Goal: Task Accomplishment & Management: Manage account settings

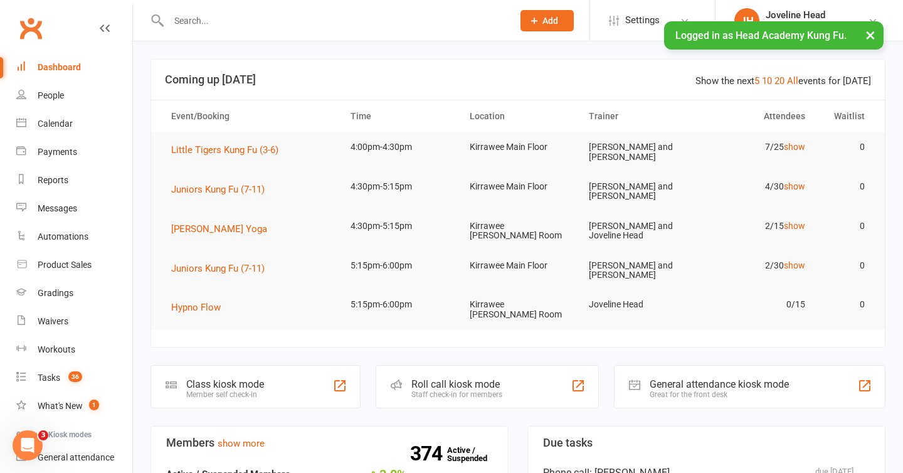
click at [871, 34] on button "×" at bounding box center [870, 34] width 23 height 27
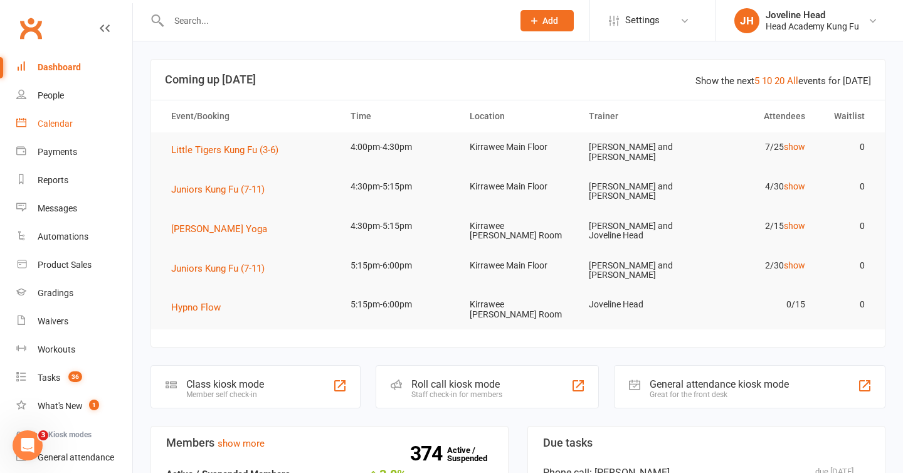
click at [60, 125] on div "Calendar" at bounding box center [55, 124] width 35 height 10
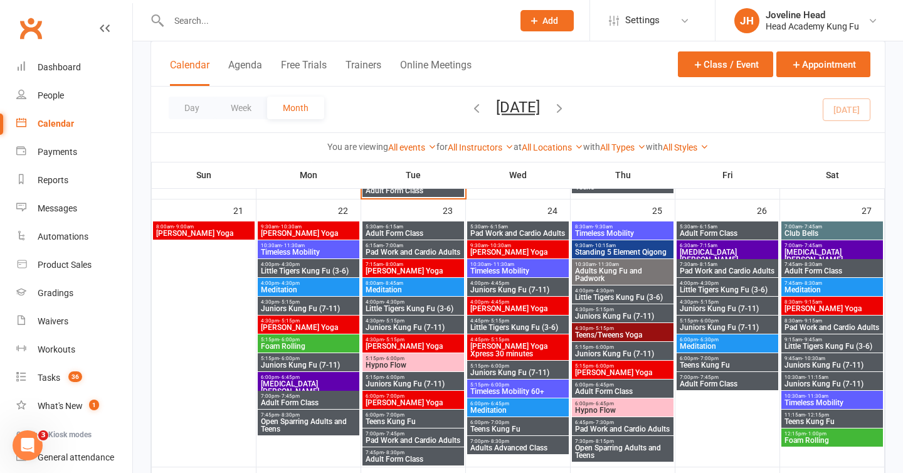
scroll to position [869, 0]
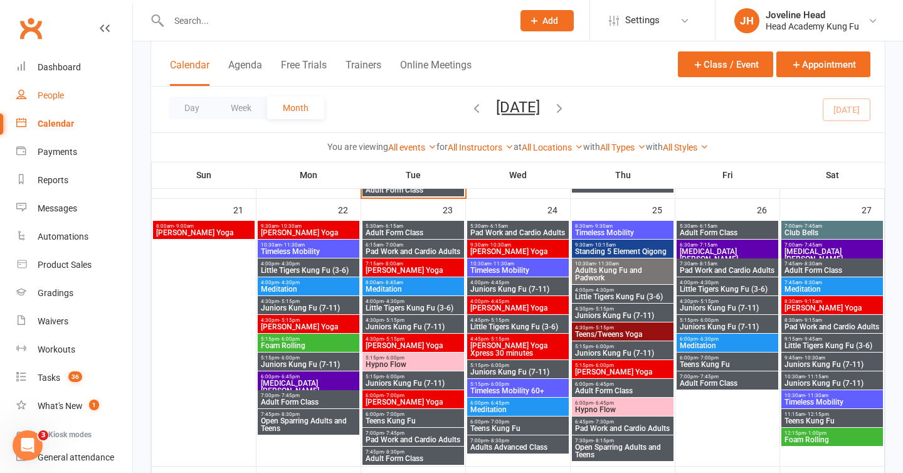
click at [60, 100] on div "People" at bounding box center [51, 95] width 26 height 10
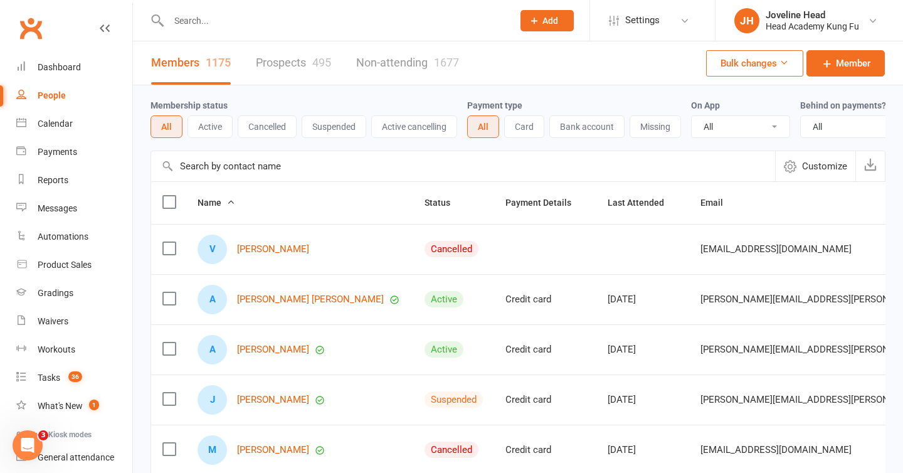
click at [273, 28] on input "text" at bounding box center [334, 21] width 339 height 18
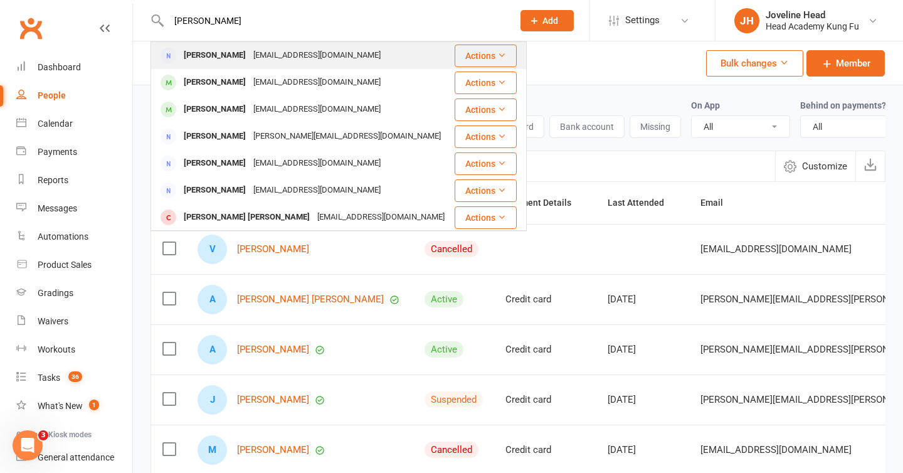
type input "[PERSON_NAME]"
click at [265, 57] on div "[EMAIL_ADDRESS][DOMAIN_NAME]" at bounding box center [317, 55] width 135 height 18
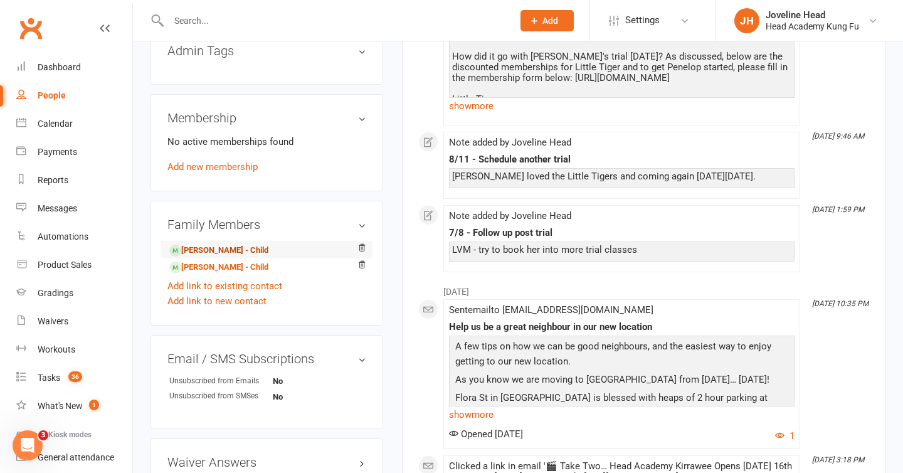
scroll to position [557, 0]
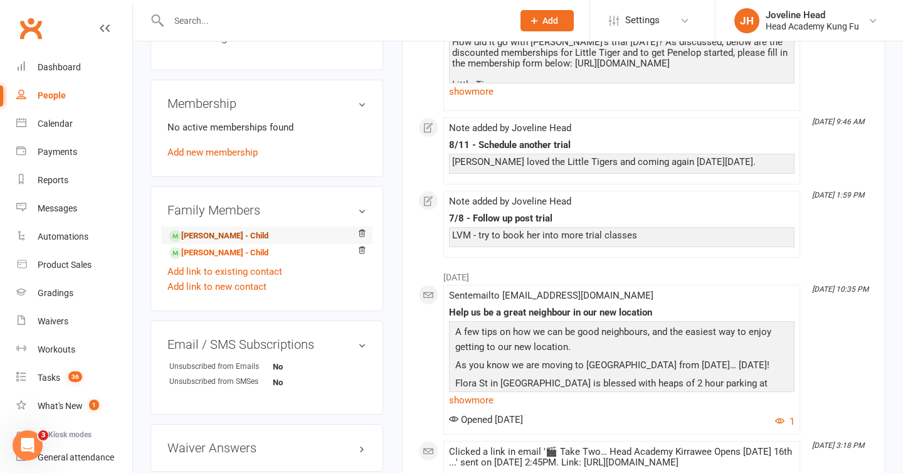
click at [247, 235] on link "[PERSON_NAME] - Child" at bounding box center [218, 236] width 99 height 13
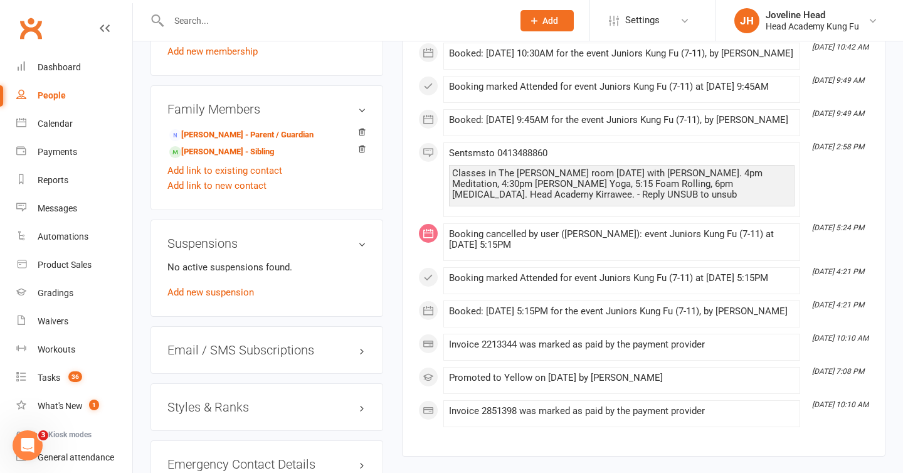
scroll to position [803, 0]
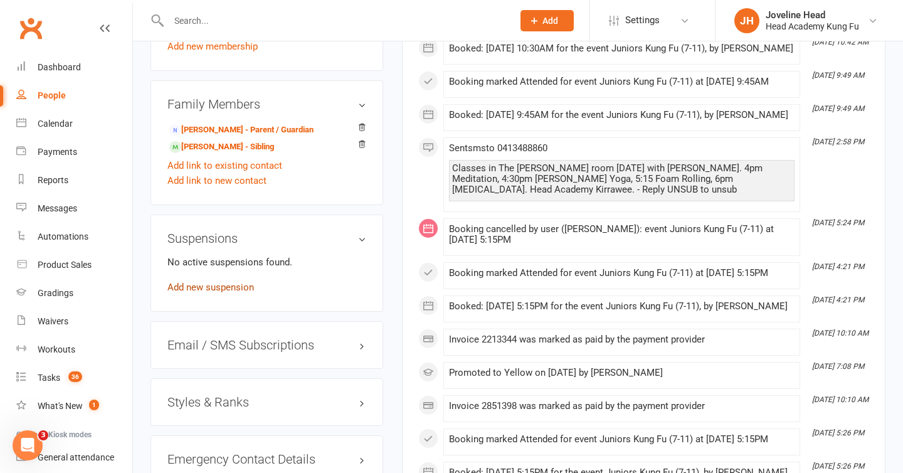
click at [231, 288] on link "Add new suspension" at bounding box center [210, 287] width 87 height 11
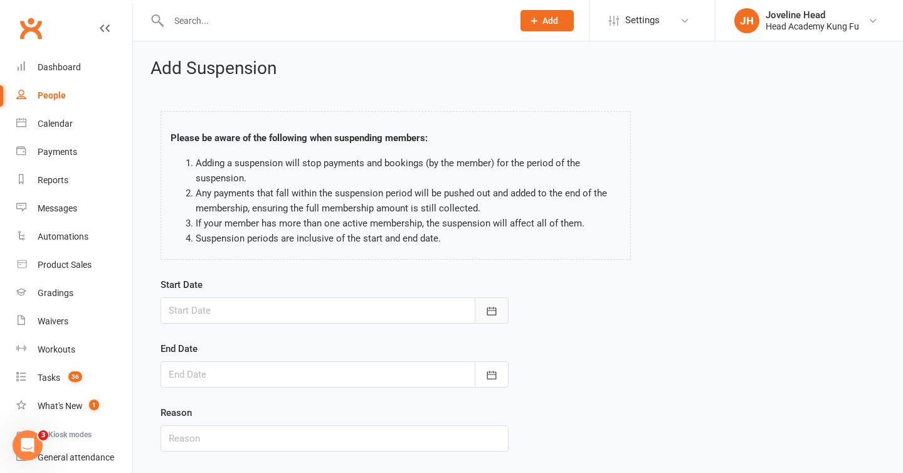
click at [492, 307] on icon "button" at bounding box center [491, 311] width 13 height 13
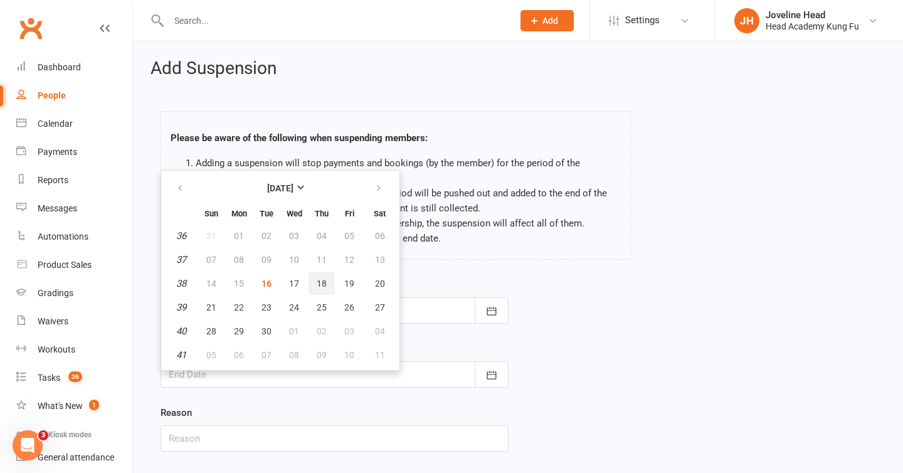
click at [320, 278] on span "18" at bounding box center [322, 283] width 10 height 10
type input "[DATE]"
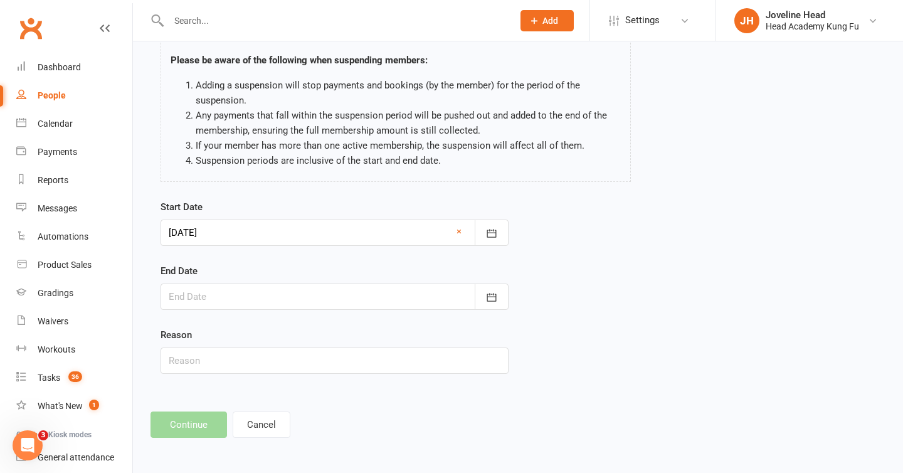
scroll to position [78, 0]
click at [488, 300] on icon "button" at bounding box center [491, 296] width 13 height 13
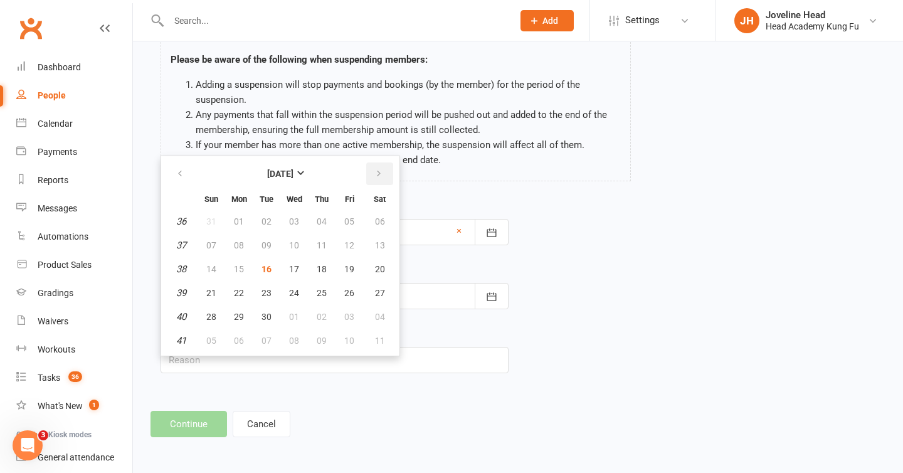
click at [378, 176] on icon "button" at bounding box center [378, 174] width 9 height 10
click at [299, 292] on button "22" at bounding box center [294, 293] width 26 height 23
type input "[DATE]"
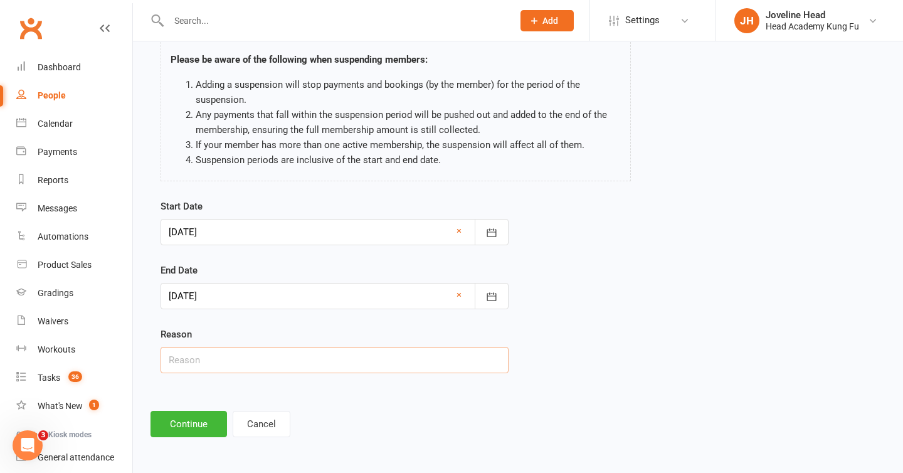
click at [209, 361] on input "text" at bounding box center [335, 360] width 348 height 26
type input "Holiday"
click at [191, 428] on button "Continue" at bounding box center [189, 424] width 77 height 26
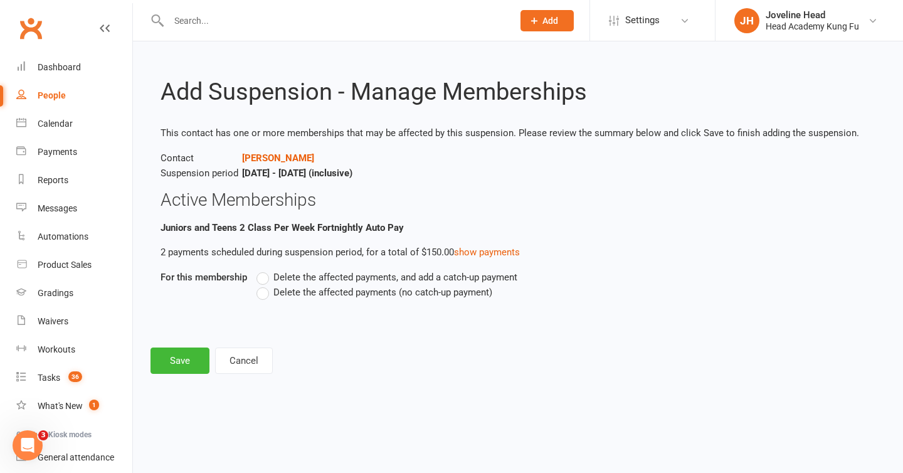
click at [296, 295] on span "Delete the affected payments (no catch-up payment)" at bounding box center [382, 291] width 219 height 13
click at [265, 285] on input "Delete the affected payments (no catch-up payment)" at bounding box center [260, 285] width 8 height 0
click at [182, 358] on button "Save" at bounding box center [180, 360] width 59 height 26
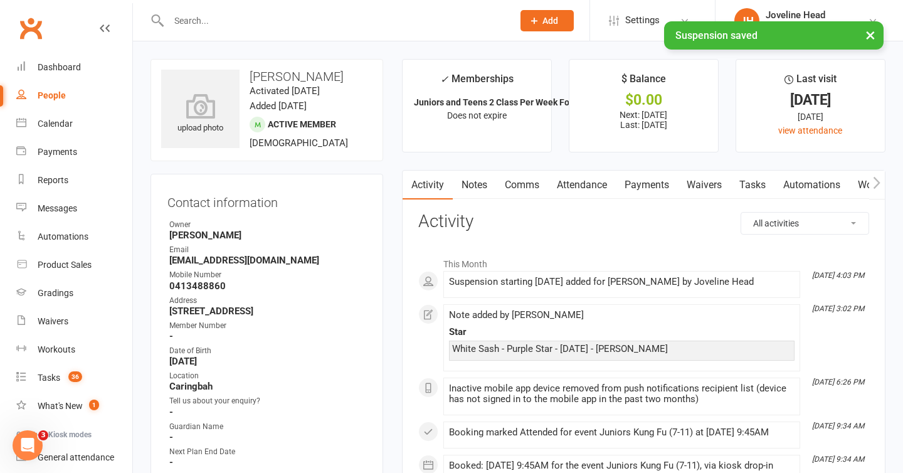
click at [233, 21] on div "× Suspension saved" at bounding box center [443, 21] width 887 height 0
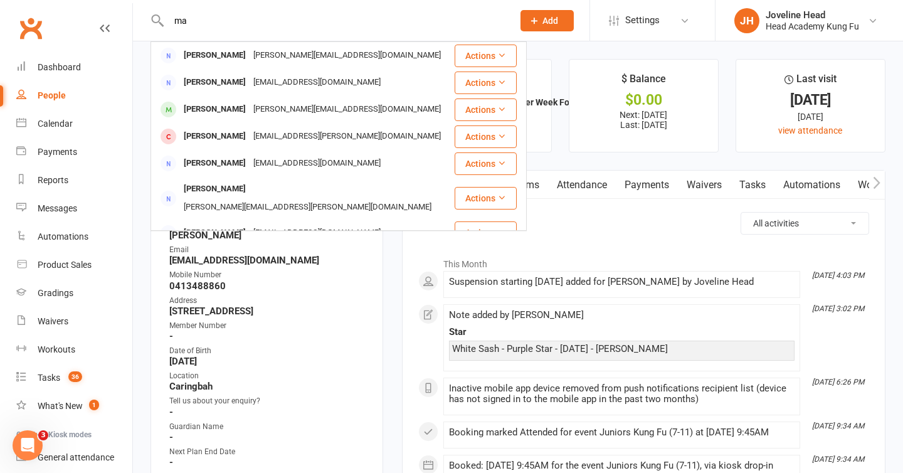
type input "m"
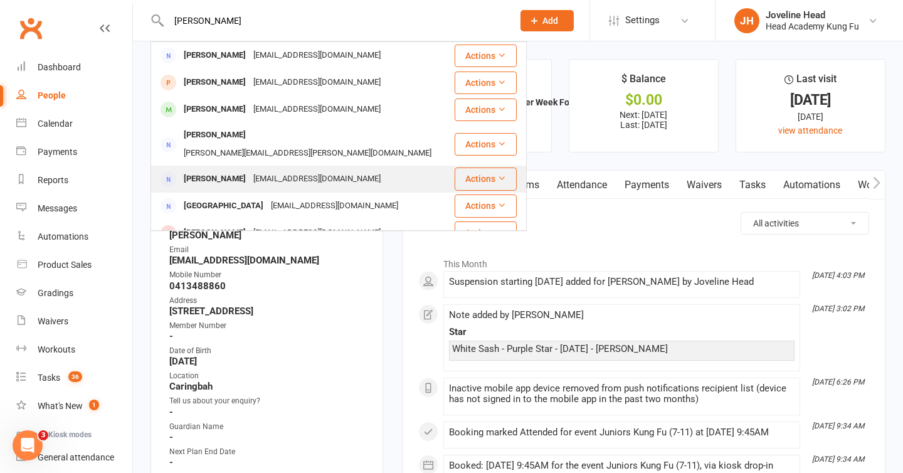
scroll to position [1, 0]
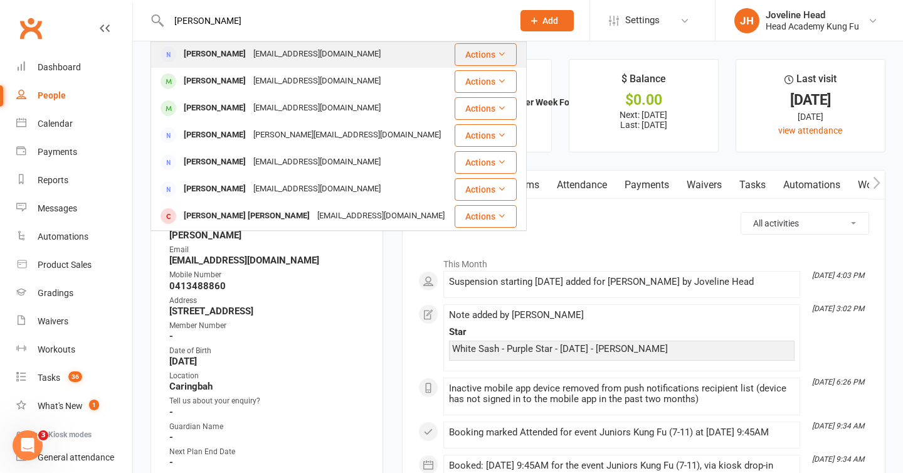
type input "[PERSON_NAME]"
click at [258, 58] on div "[EMAIL_ADDRESS][DOMAIN_NAME]" at bounding box center [317, 54] width 135 height 18
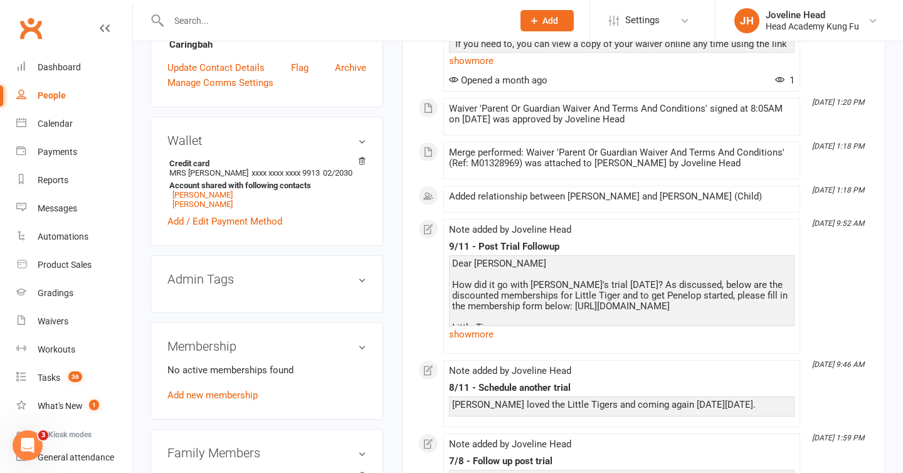
scroll to position [319, 0]
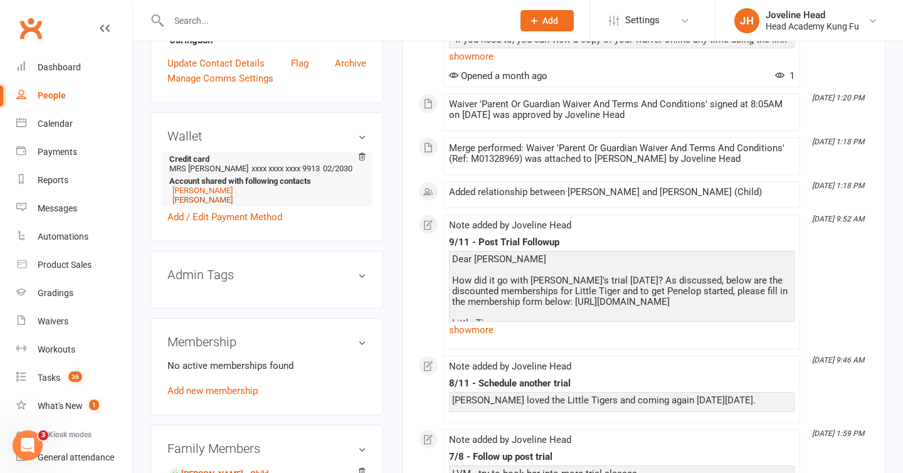
click at [214, 196] on link "[PERSON_NAME]" at bounding box center [202, 199] width 60 height 9
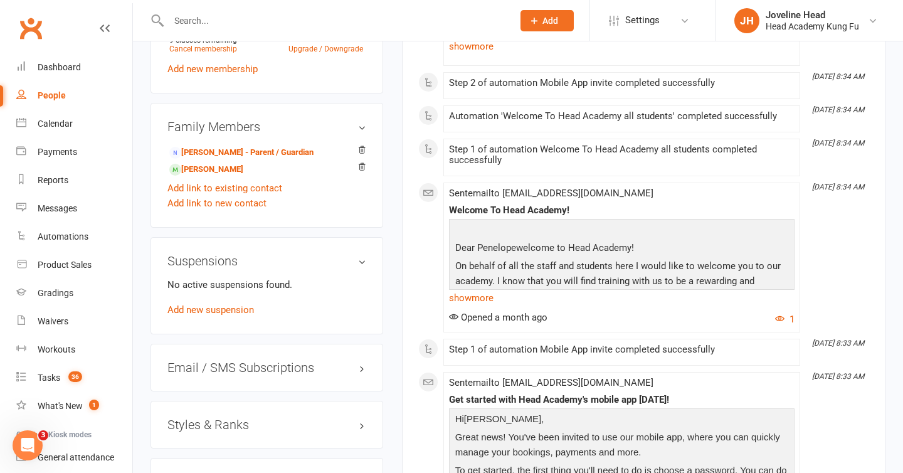
scroll to position [744, 0]
click at [215, 310] on link "Add new suspension" at bounding box center [210, 310] width 87 height 11
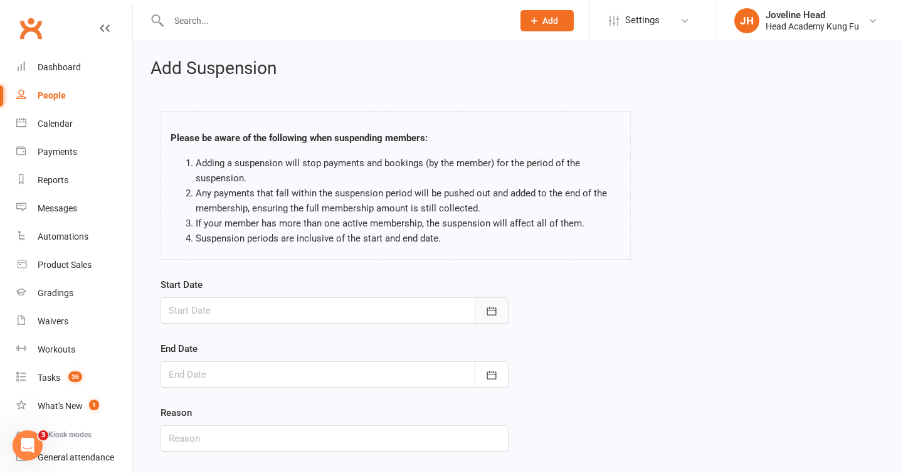
click at [486, 310] on icon "button" at bounding box center [491, 311] width 13 height 13
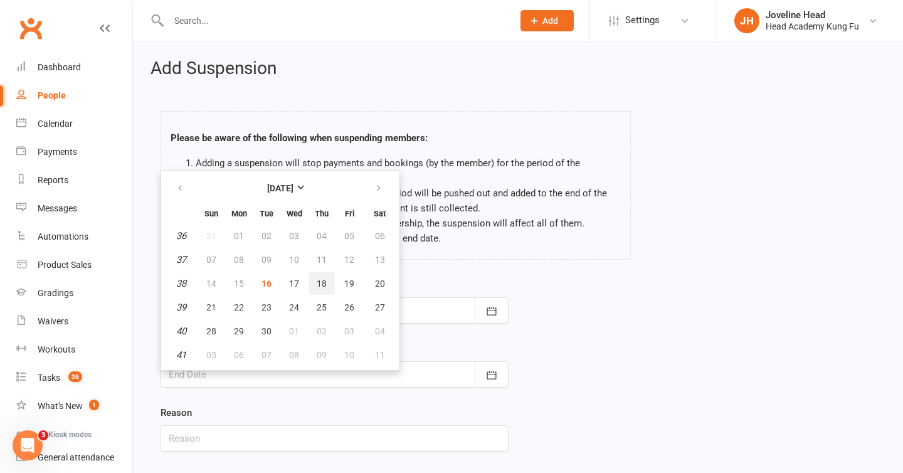
click at [324, 282] on span "18" at bounding box center [322, 283] width 10 height 10
type input "[DATE]"
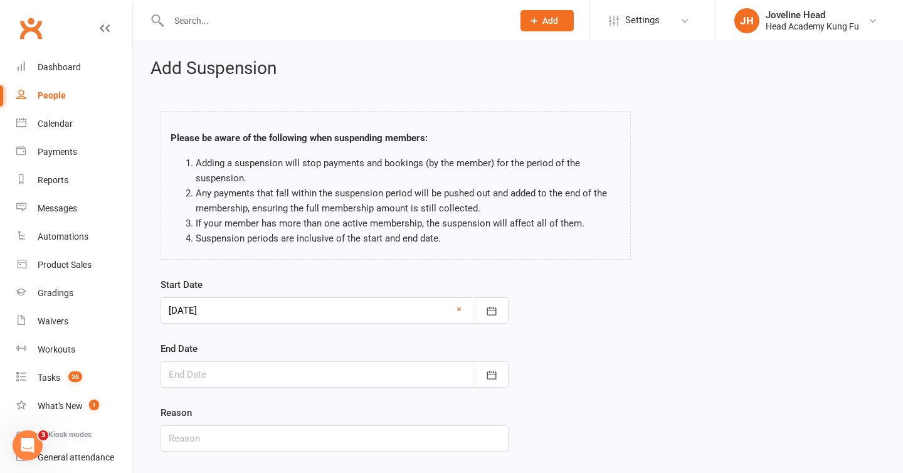
scroll to position [78, 0]
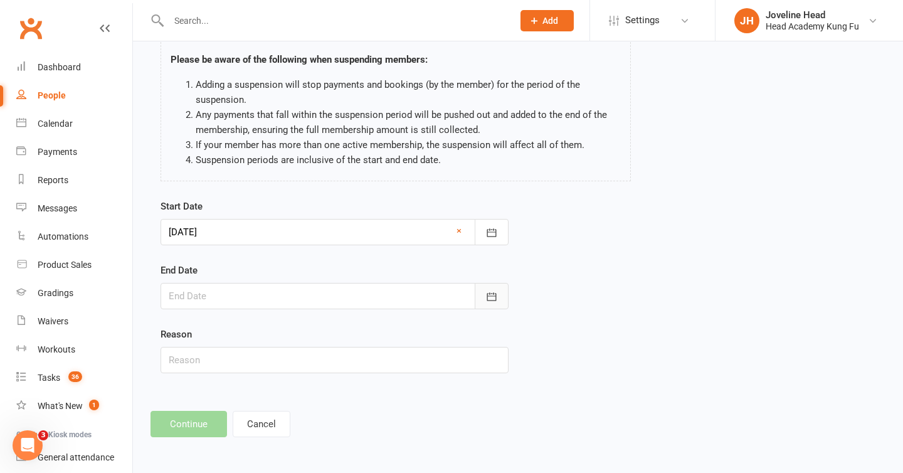
click at [489, 295] on icon "button" at bounding box center [491, 296] width 13 height 13
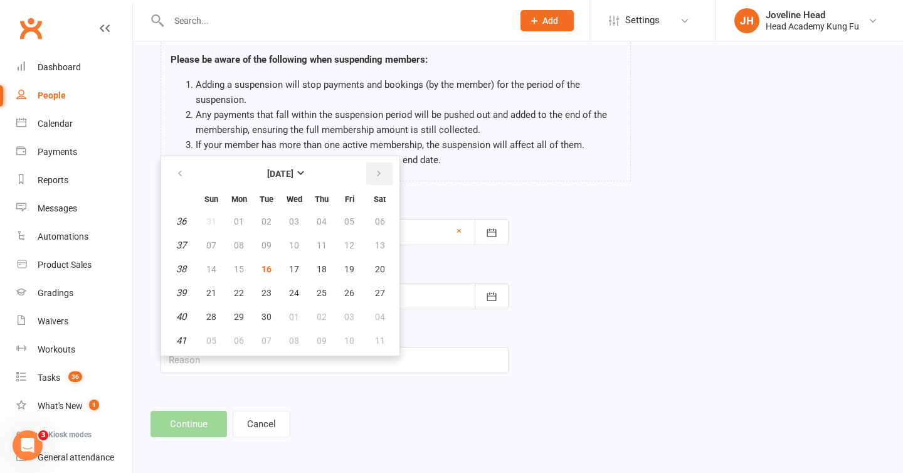
click at [379, 174] on icon "button" at bounding box center [378, 174] width 9 height 10
click at [300, 290] on button "22" at bounding box center [294, 293] width 26 height 23
type input "[DATE]"
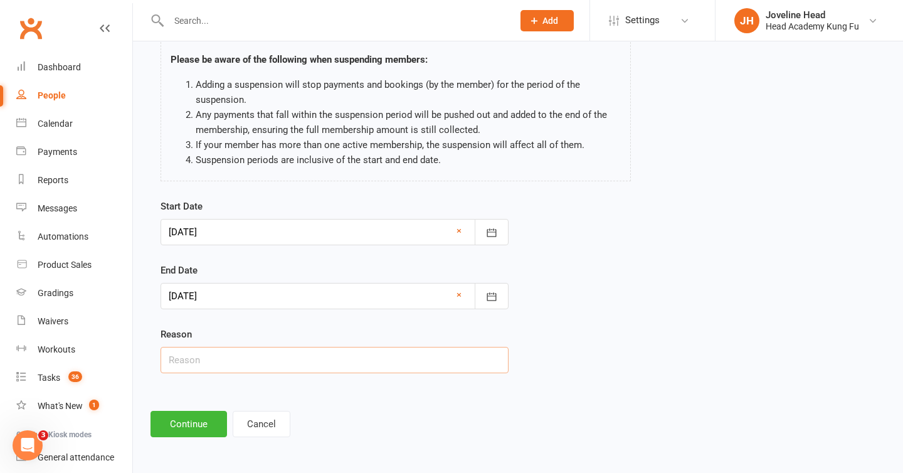
click at [244, 347] on input "text" at bounding box center [335, 360] width 348 height 26
type input "Holiday"
click at [194, 421] on button "Continue" at bounding box center [189, 424] width 77 height 26
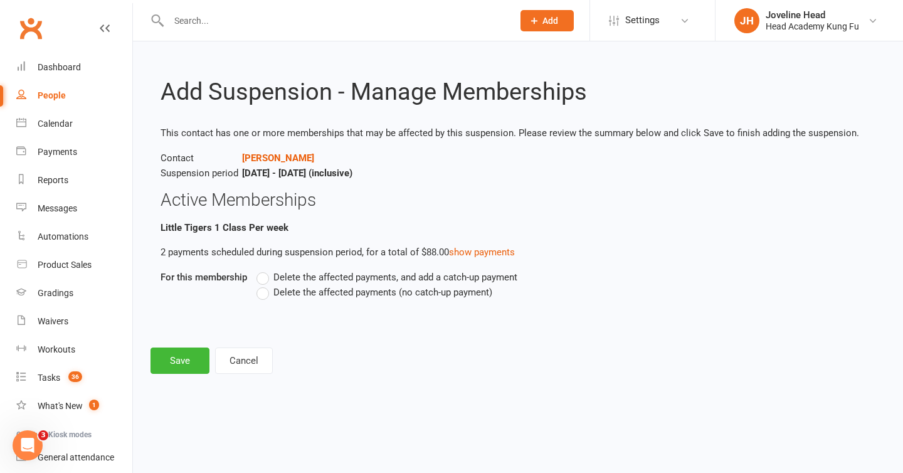
scroll to position [0, 0]
click at [265, 295] on label "Delete the affected payments (no catch-up payment)" at bounding box center [374, 292] width 236 height 15
click at [265, 285] on input "Delete the affected payments (no catch-up payment)" at bounding box center [260, 285] width 8 height 0
click at [182, 363] on button "Save" at bounding box center [180, 360] width 59 height 26
